Goal: Task Accomplishment & Management: Use online tool/utility

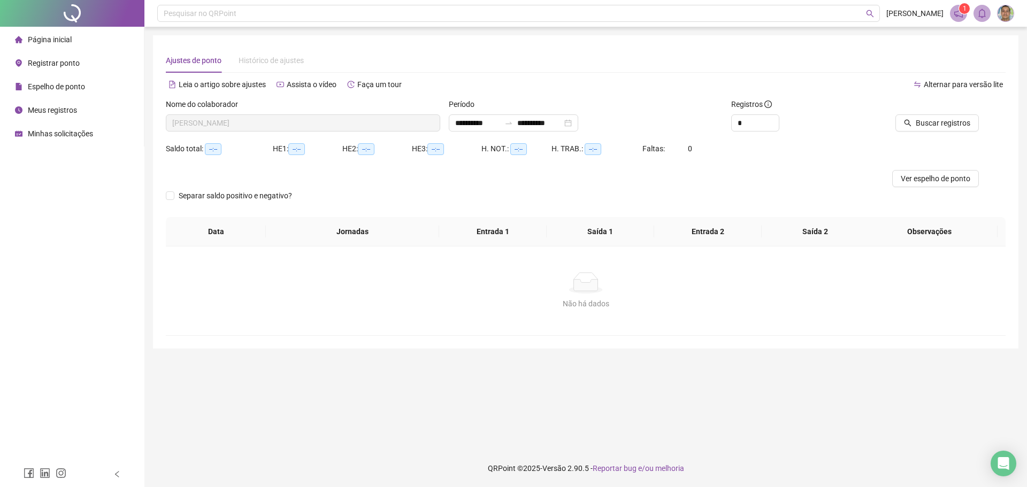
click at [49, 61] on span "Registrar ponto" at bounding box center [54, 63] width 52 height 9
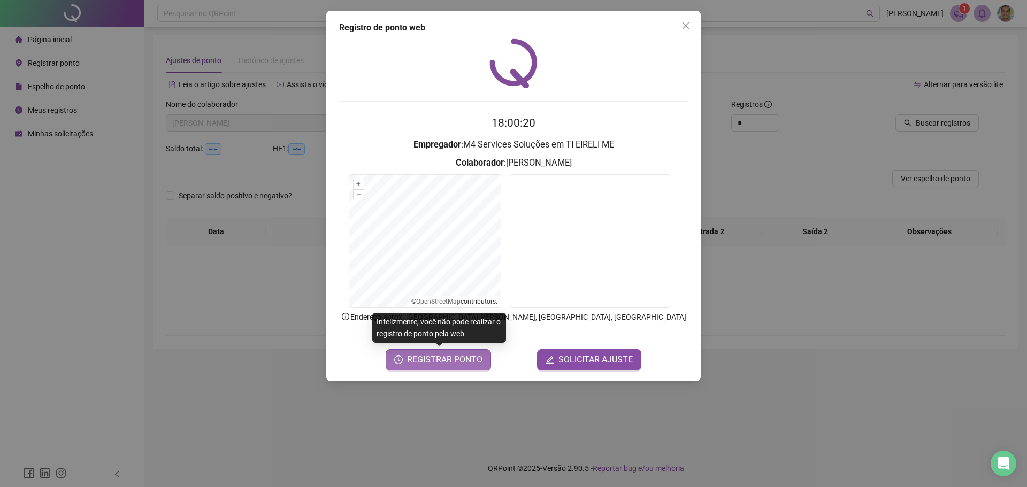
click at [436, 361] on span "REGISTRAR PONTO" at bounding box center [444, 359] width 75 height 13
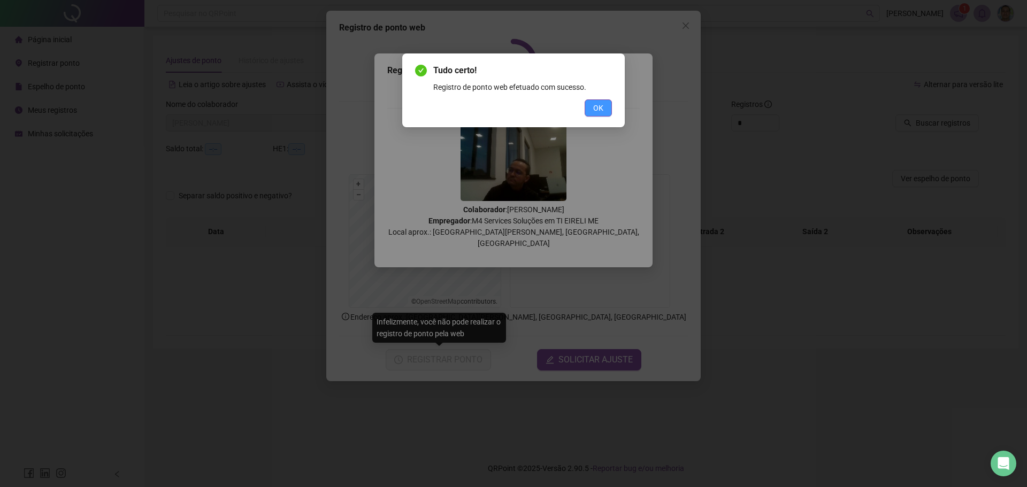
click at [603, 112] on span "OK" at bounding box center [598, 108] width 10 height 12
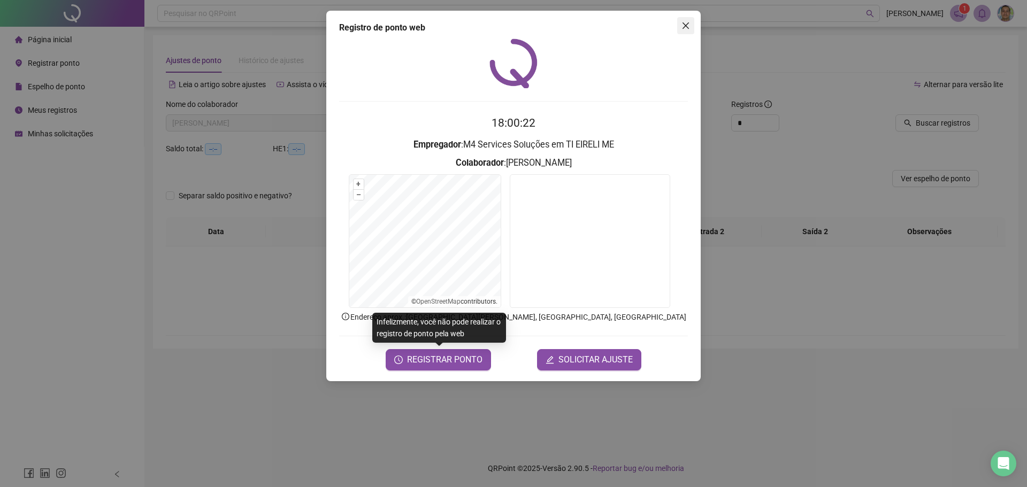
click at [686, 26] on icon "close" at bounding box center [685, 25] width 6 height 6
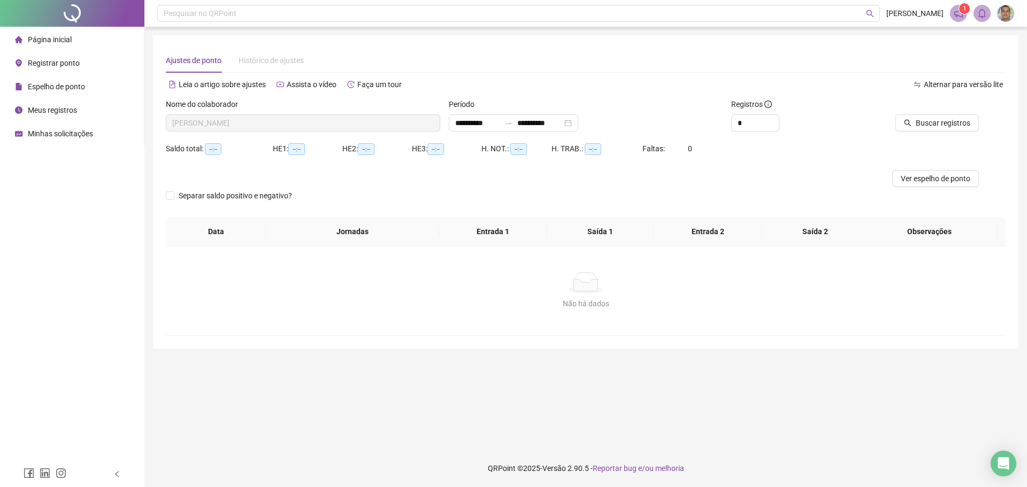
click at [397, 285] on div "Não há dados" at bounding box center [586, 282] width 814 height 21
click at [411, 426] on main "**********" at bounding box center [585, 238] width 865 height 406
